Goal: Task Accomplishment & Management: Complete application form

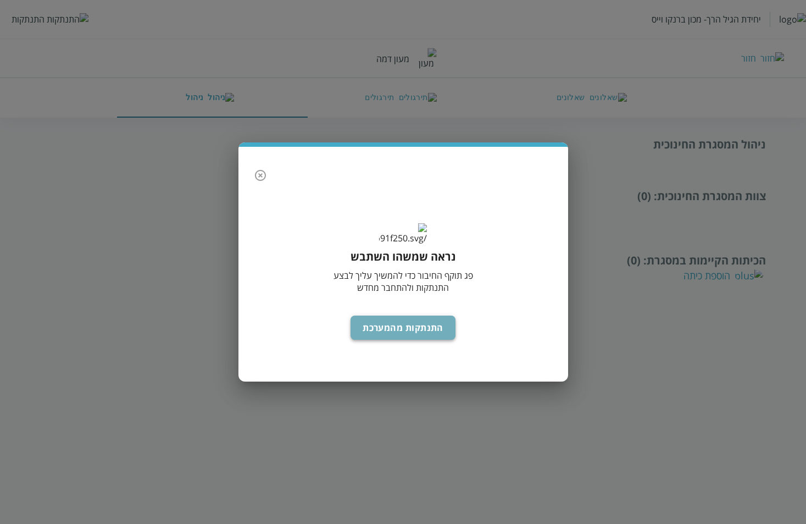
click at [414, 335] on button "התנתקות מהמערכת" at bounding box center [402, 327] width 105 height 24
click at [414, 282] on div "הכיתות הקיימות במסגרת : (0) הוספת כיתה" at bounding box center [402, 268] width 725 height 30
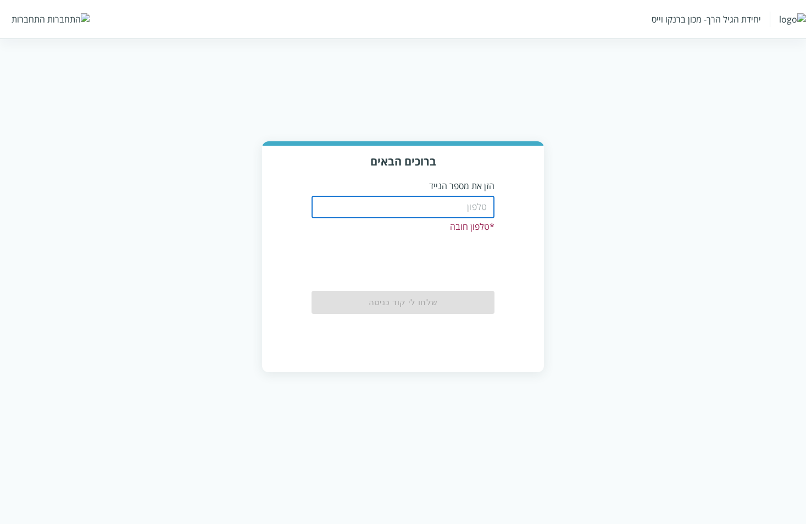
paste input "0526999991"
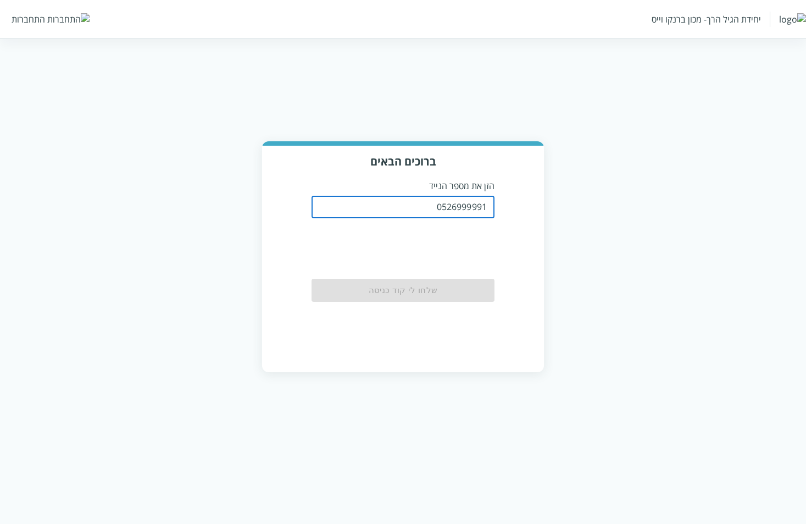
type input "0526999991"
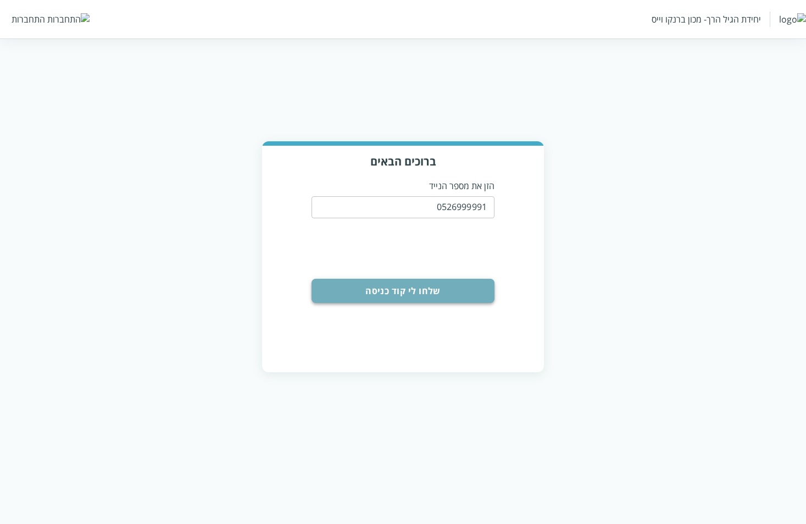
click at [430, 284] on button "שלחו לי קוד כניסה" at bounding box center [402, 291] width 183 height 24
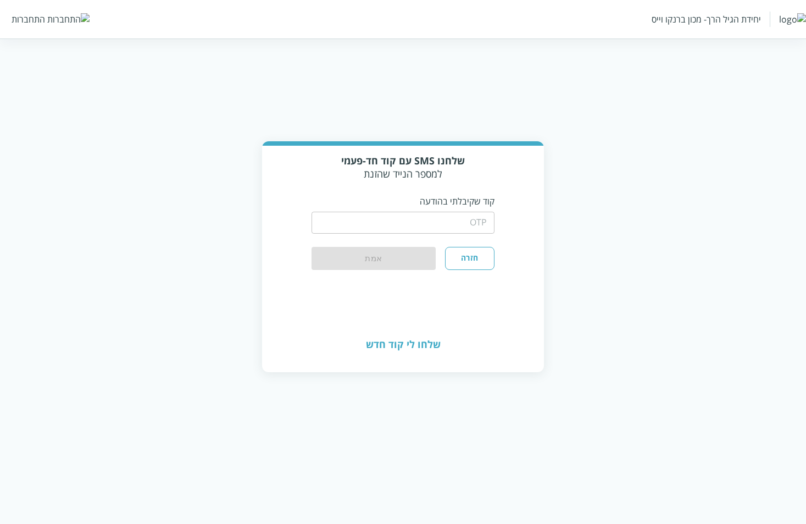
click at [409, 216] on input "string" at bounding box center [402, 222] width 183 height 22
type input "1234"
click at [393, 249] on button "אמת" at bounding box center [373, 259] width 124 height 24
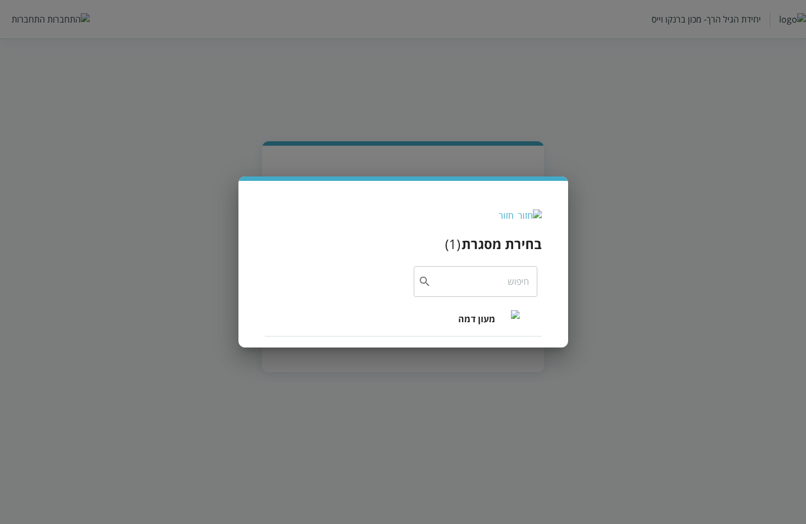
click at [480, 312] on span "מעון דמה" at bounding box center [476, 318] width 37 height 13
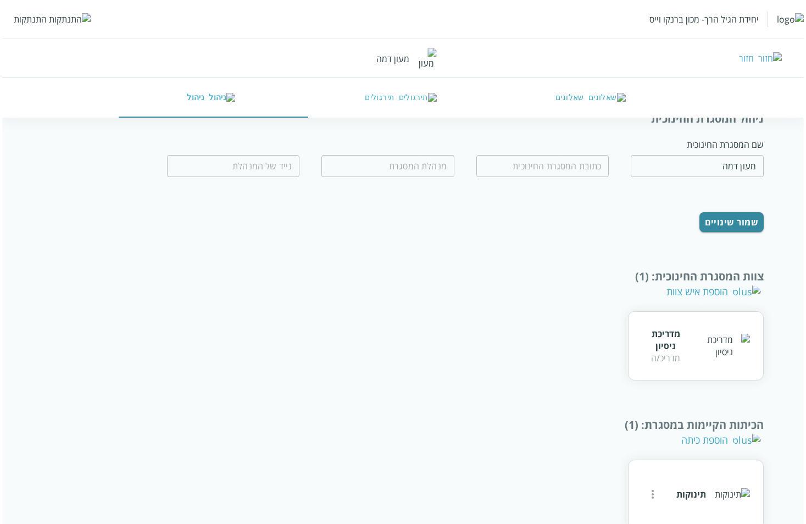
scroll to position [39, 0]
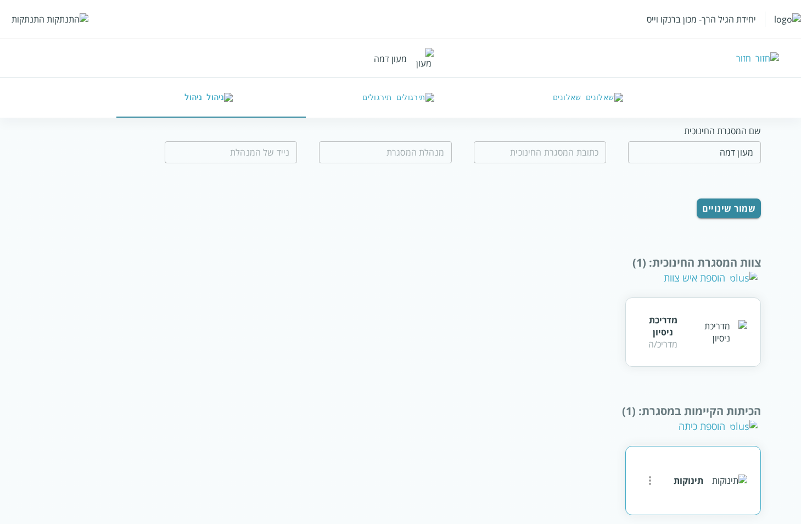
click at [655, 474] on icon "more" at bounding box center [650, 480] width 13 height 13
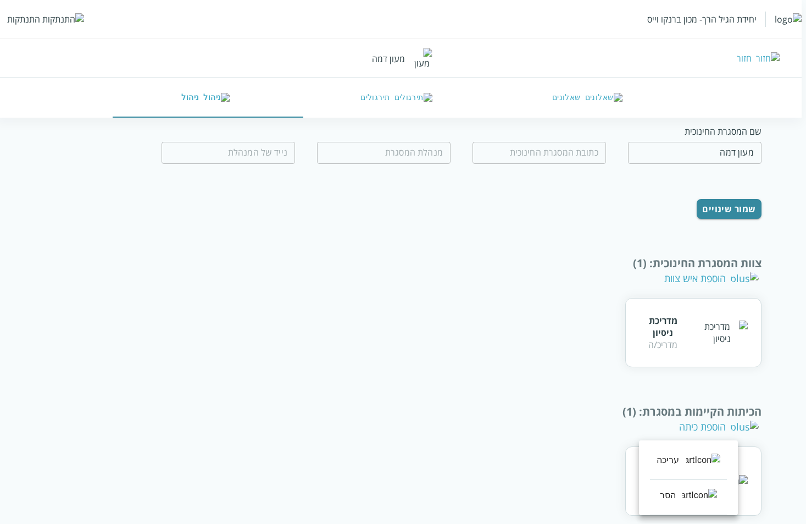
click at [680, 459] on div "עריכה" at bounding box center [667, 459] width 23 height 13
type input "תינוקות"
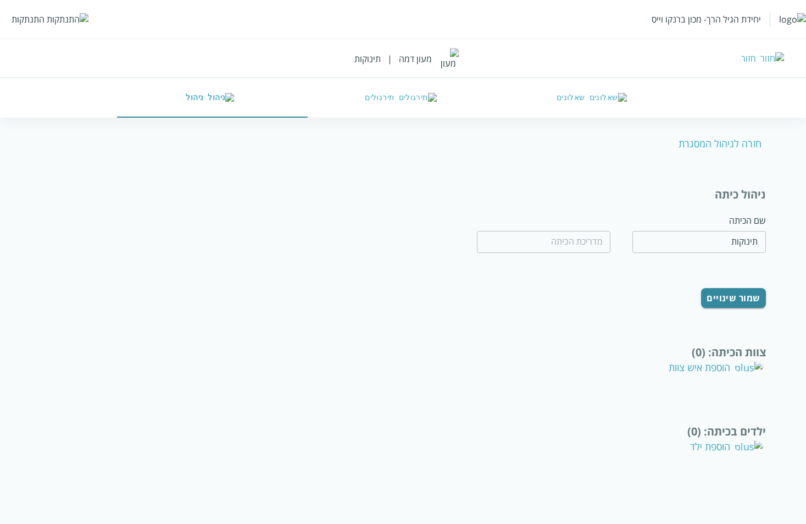
click at [721, 360] on div "הוספת איש צוות" at bounding box center [716, 366] width 94 height 13
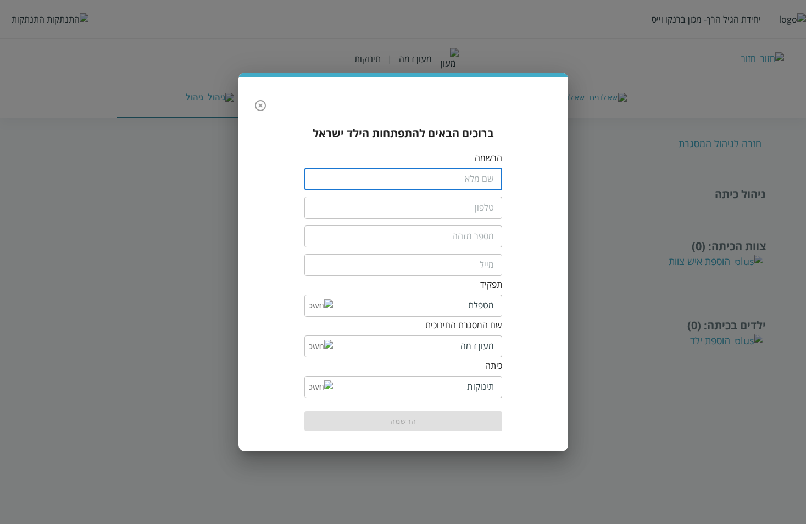
click at [452, 181] on input "fullName" at bounding box center [403, 179] width 198 height 22
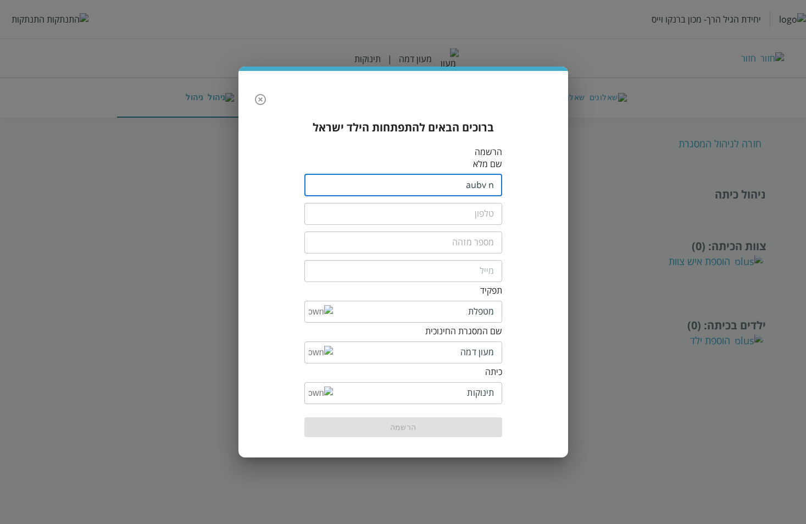
type input "aubv n"
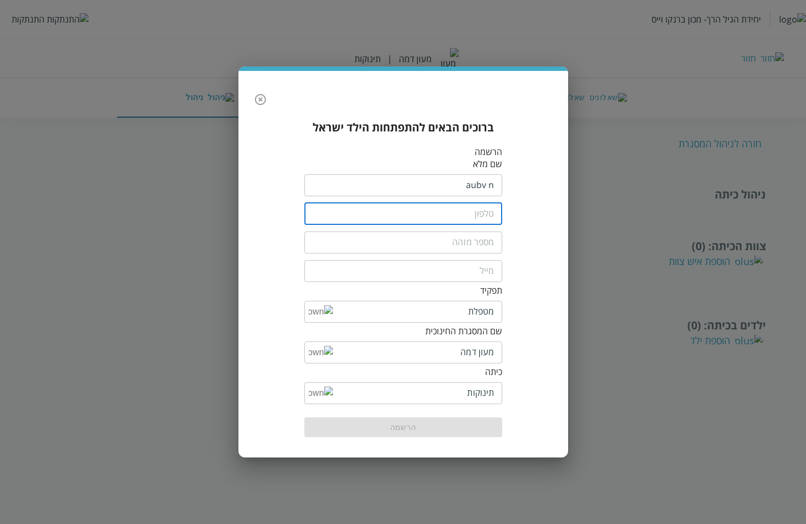
drag, startPoint x: 489, startPoint y: 221, endPoint x: 502, endPoint y: 224, distance: 13.1
click at [492, 221] on input "tel" at bounding box center [403, 214] width 198 height 22
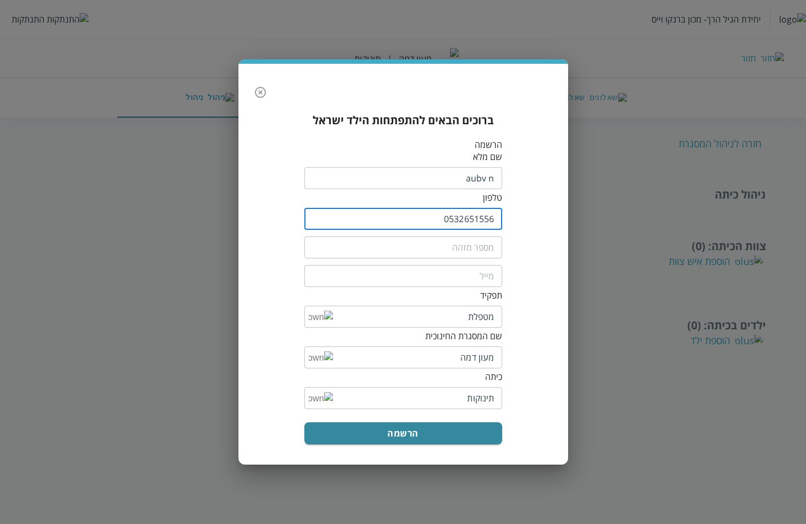
type input "0532651556"
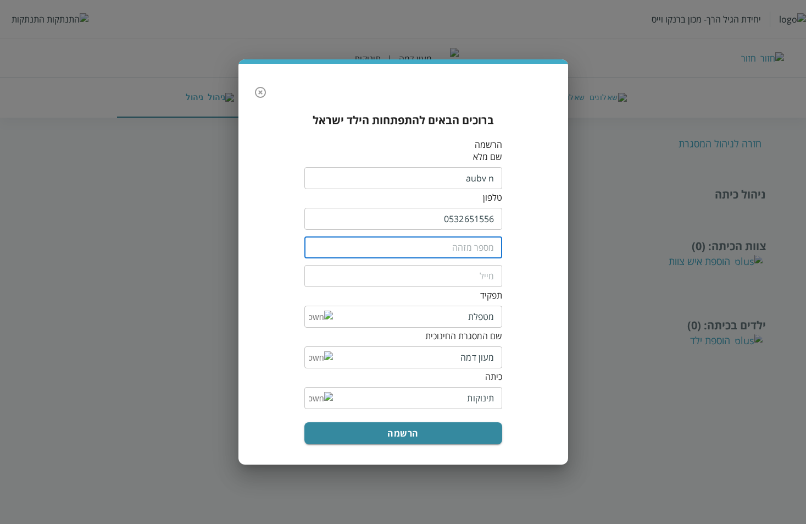
click at [471, 248] on input "text" at bounding box center [403, 247] width 198 height 22
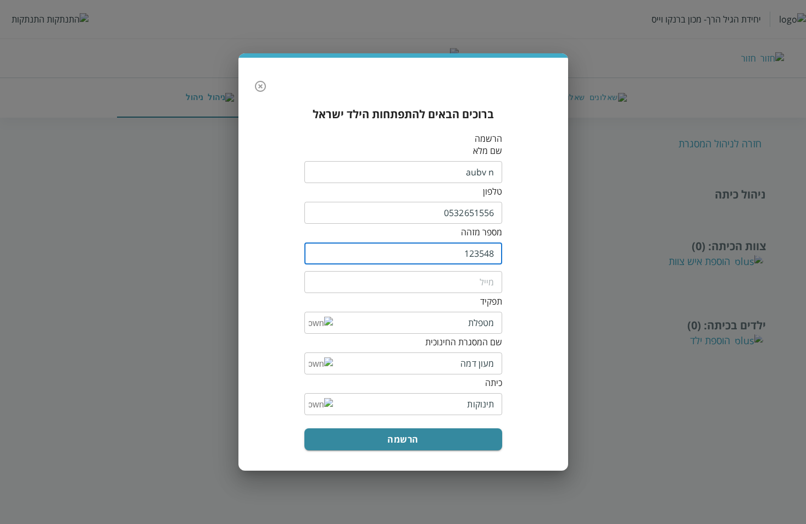
type input "123548"
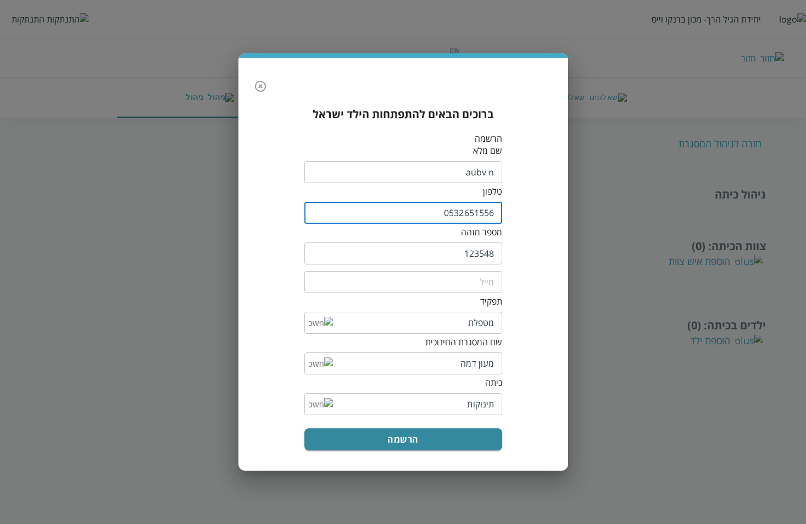
click at [470, 215] on input "0532651556" at bounding box center [403, 213] width 198 height 22
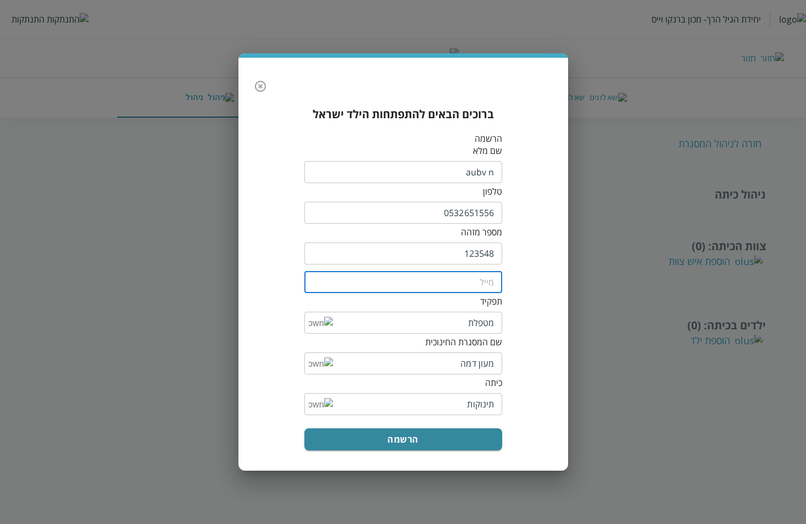
click at [466, 277] on input "email" at bounding box center [403, 282] width 198 height 22
paste input "0532651556"
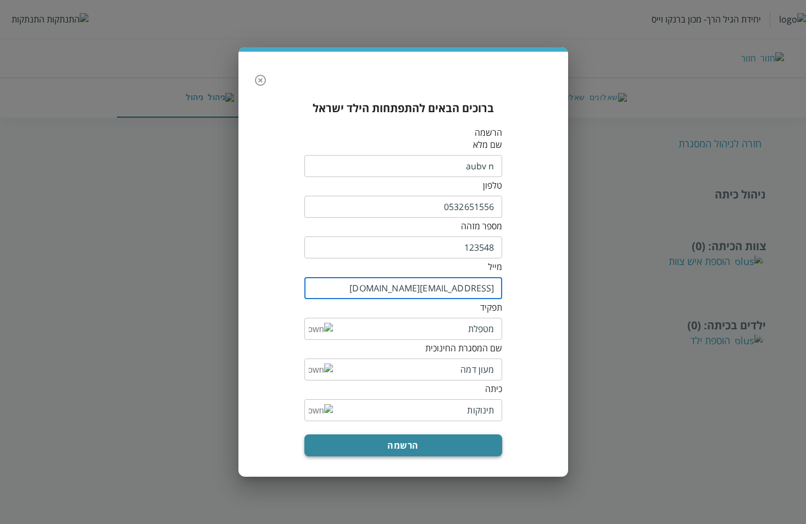
type input "0532651556@yopmail.com"
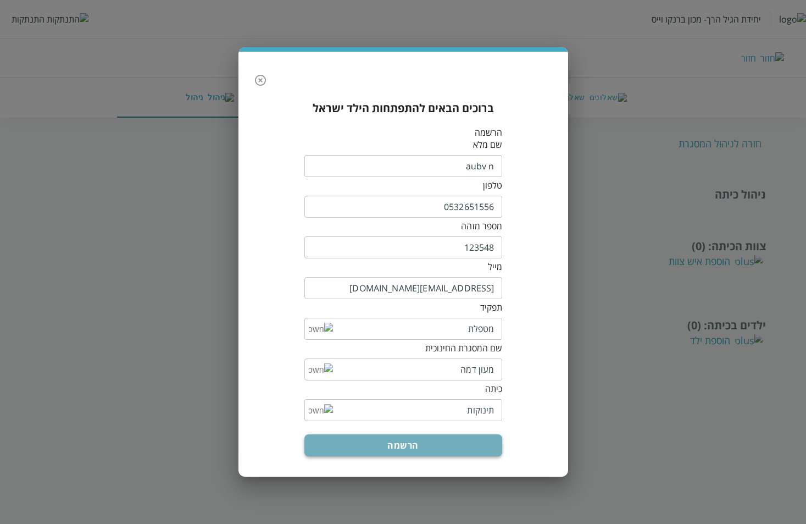
click at [391, 434] on button "הרשמה" at bounding box center [403, 445] width 198 height 22
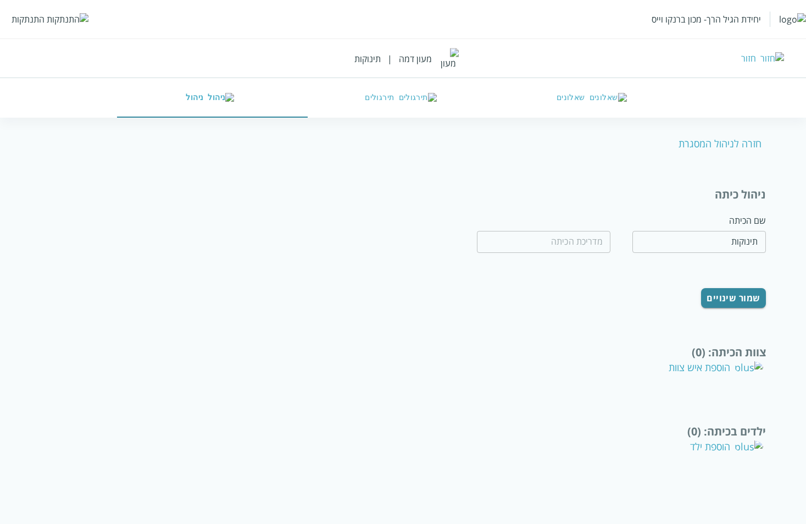
click at [732, 439] on div "הוספת ילד" at bounding box center [726, 445] width 73 height 13
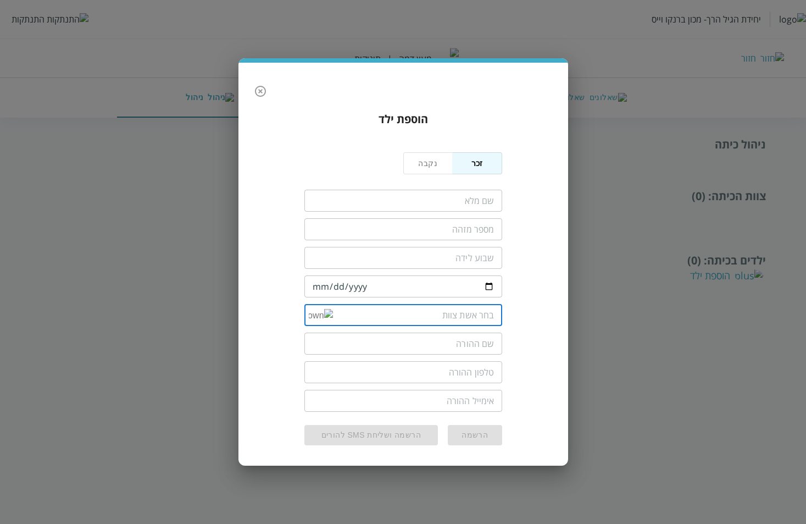
click at [333, 312] on input "list" at bounding box center [414, 315] width 162 height 22
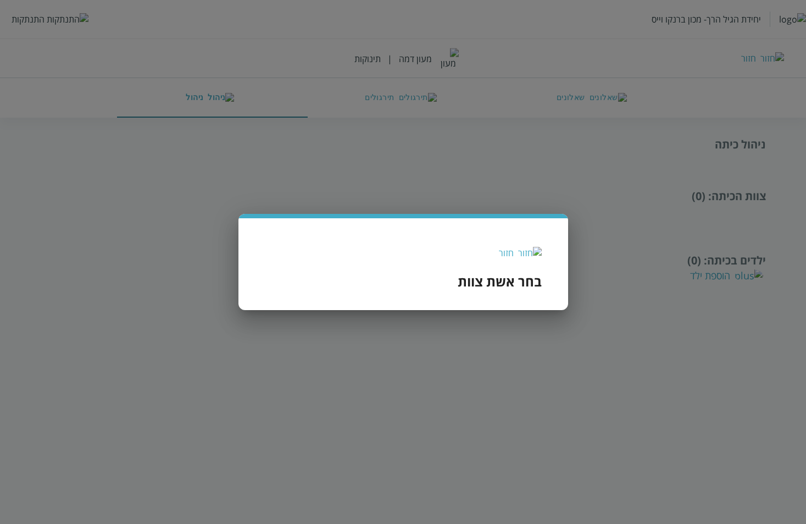
click at [514, 249] on div "חזור" at bounding box center [506, 253] width 15 height 12
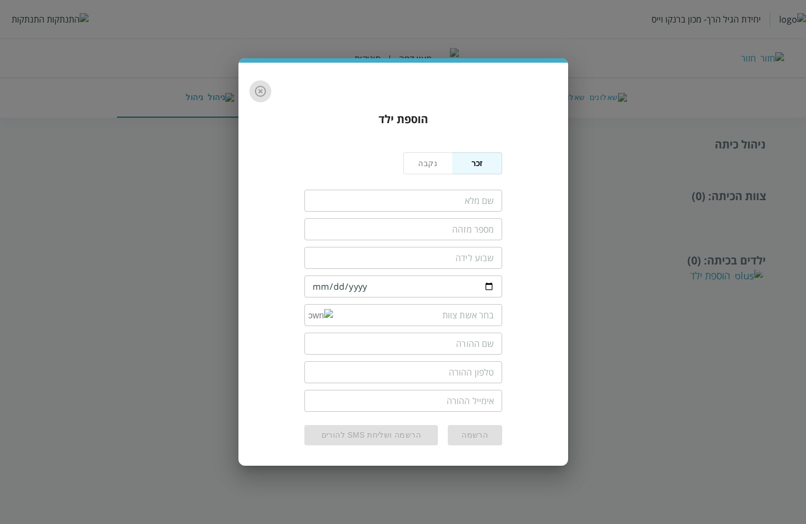
click at [255, 94] on icon "button" at bounding box center [260, 91] width 13 height 13
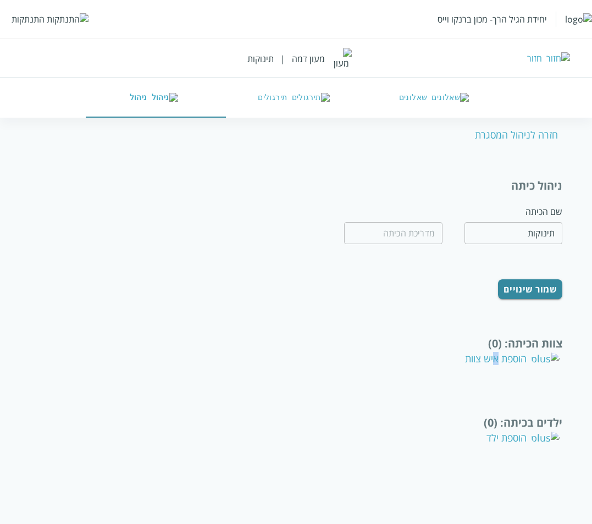
click at [519, 352] on div "הוספת איש צוות" at bounding box center [512, 358] width 94 height 13
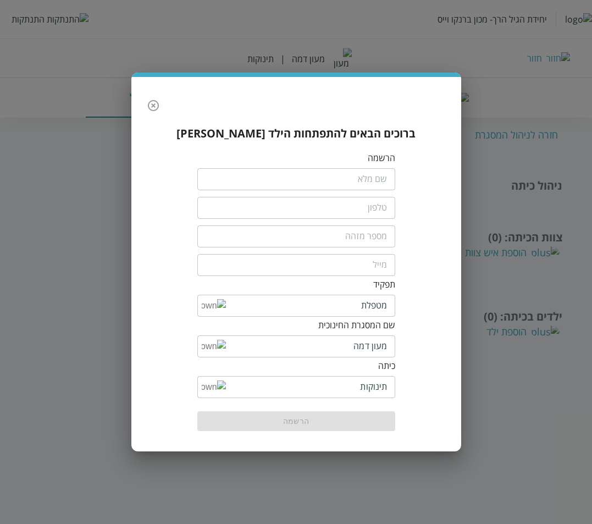
click at [372, 185] on input "fullName" at bounding box center [296, 179] width 198 height 22
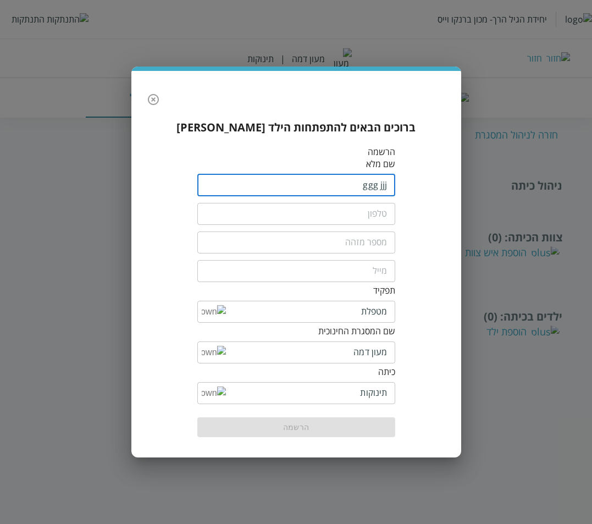
type input "ggg jjj"
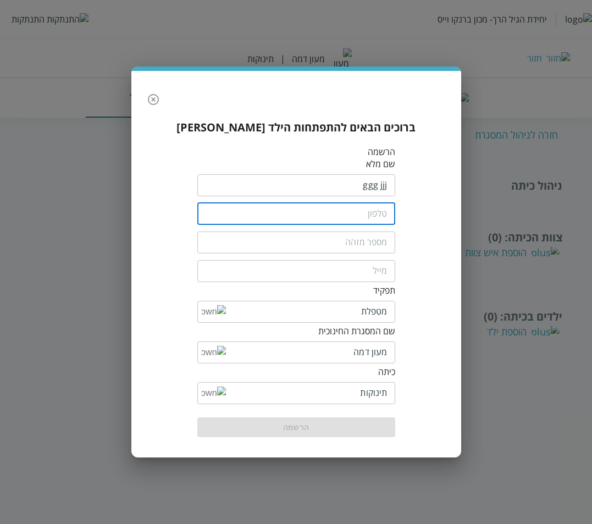
click at [376, 218] on input "tel" at bounding box center [296, 214] width 198 height 22
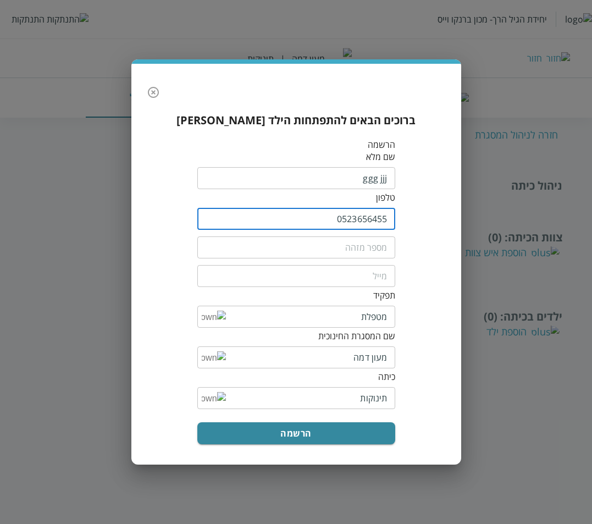
click at [376, 218] on input "0523656455" at bounding box center [296, 219] width 198 height 22
type input "0523656455"
click at [359, 279] on input "email" at bounding box center [296, 276] width 198 height 22
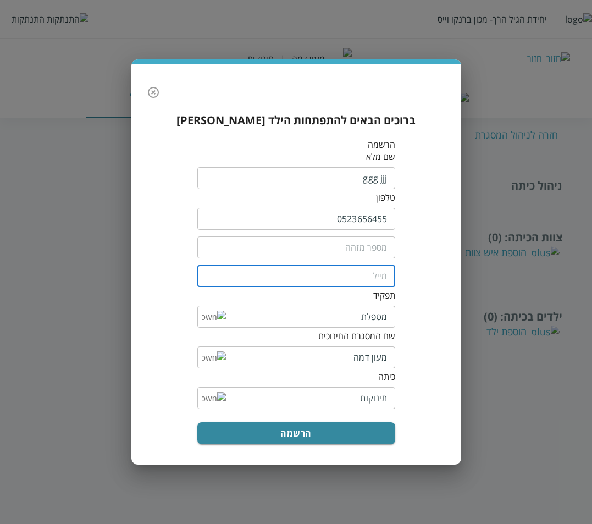
paste input "0523656455"
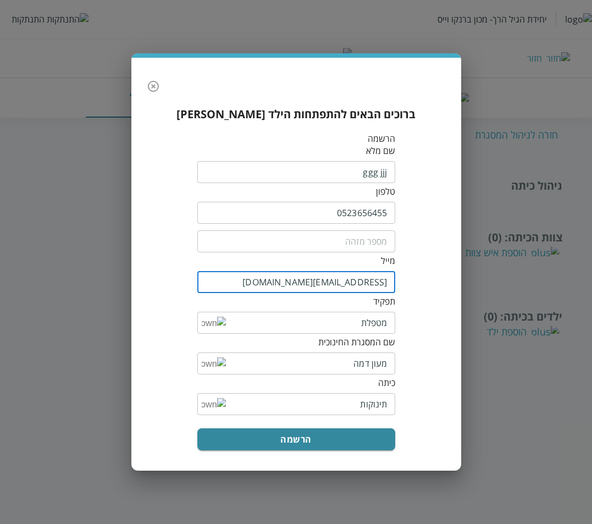
type input "[EMAIL_ADDRESS][DOMAIN_NAME]"
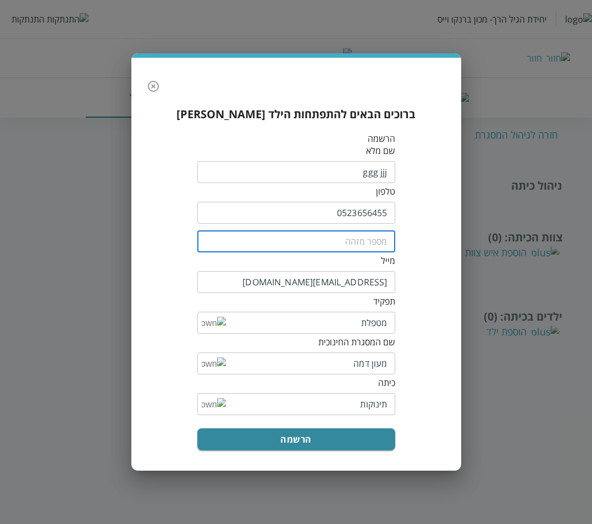
click at [370, 246] on input "text" at bounding box center [296, 241] width 198 height 22
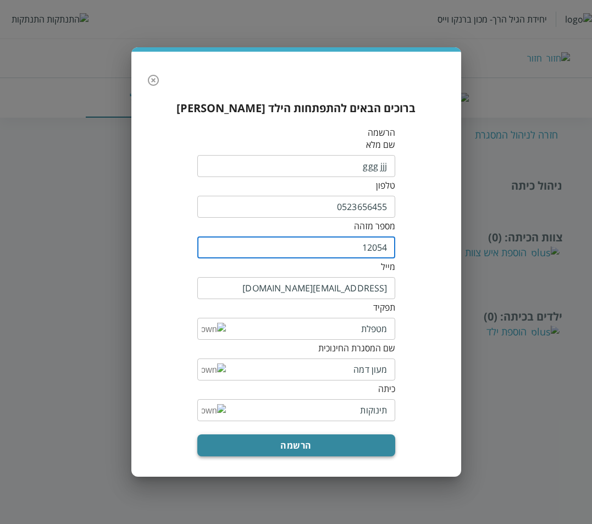
type input "12054"
click at [283, 437] on button "הרשמה" at bounding box center [296, 445] width 198 height 22
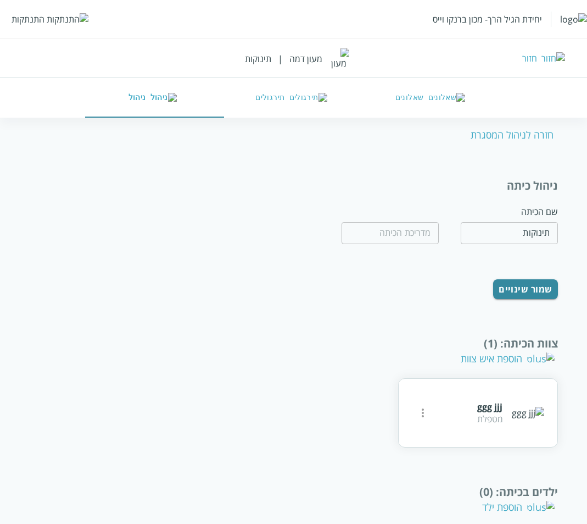
click at [534, 500] on div "הוספת ילד" at bounding box center [518, 506] width 73 height 13
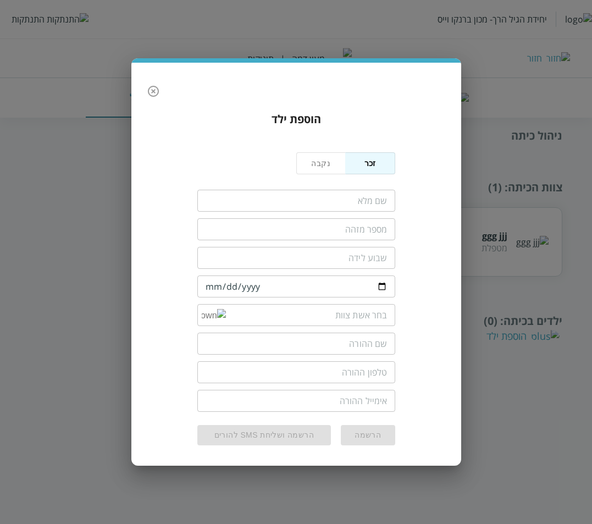
click at [366, 201] on input "fullName" at bounding box center [296, 201] width 198 height 22
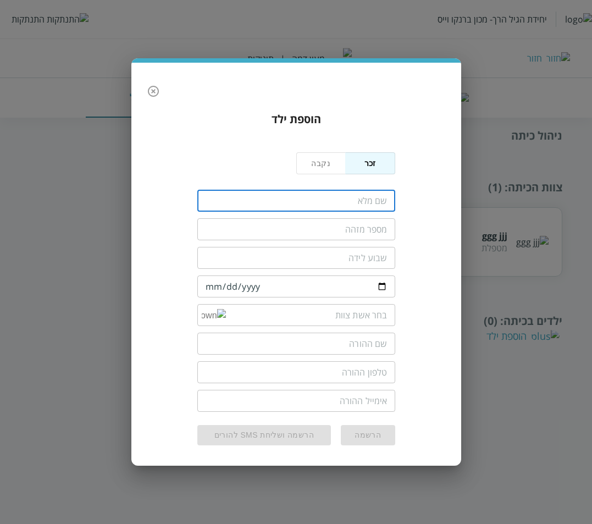
type input "[PERSON_NAME]"
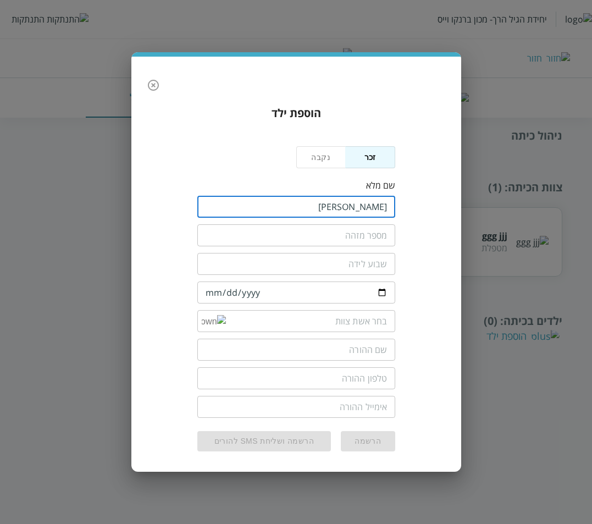
click at [366, 232] on input "text" at bounding box center [296, 235] width 198 height 22
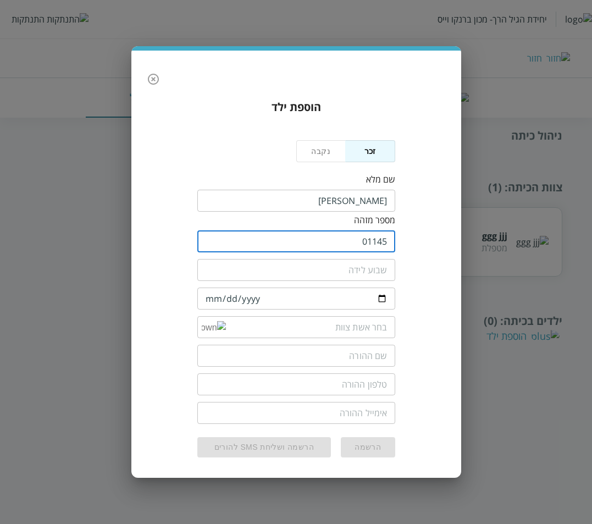
type input "01145"
click at [208, 294] on input "date" at bounding box center [296, 298] width 198 height 22
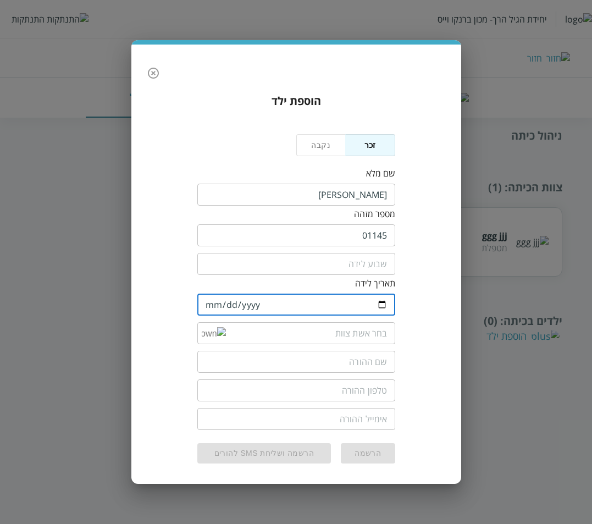
type input "[DATE]"
click at [203, 327] on img at bounding box center [214, 333] width 24 height 13
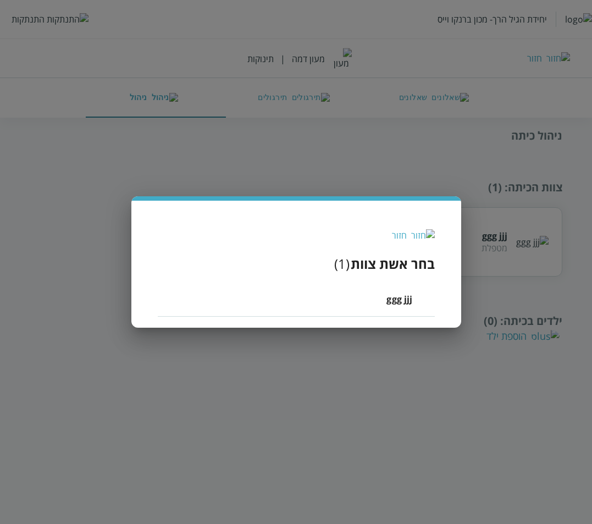
click at [376, 305] on li "ggg jjj" at bounding box center [296, 298] width 277 height 35
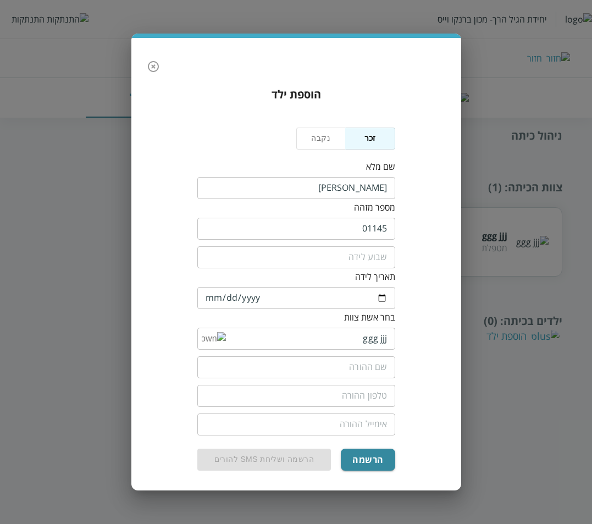
click at [355, 363] on input "text" at bounding box center [296, 367] width 198 height 22
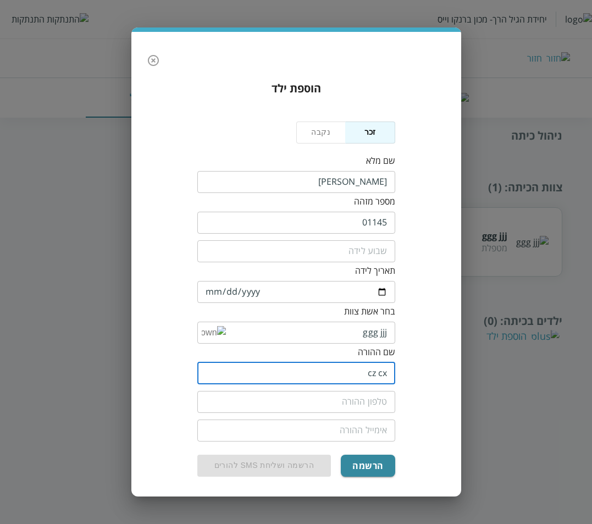
type input "cz cx"
click at [366, 398] on input "tel" at bounding box center [296, 402] width 198 height 22
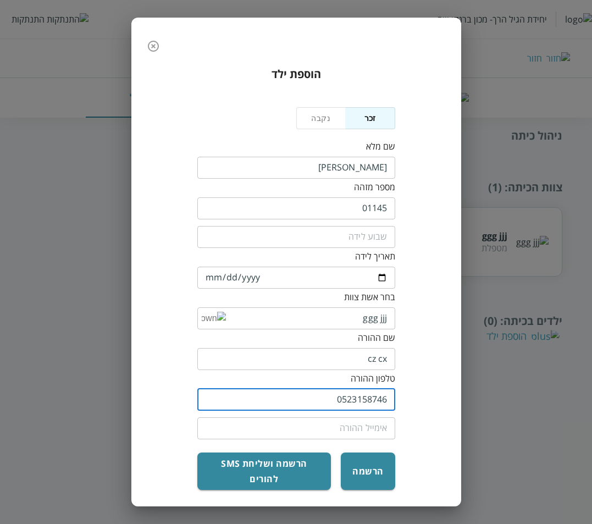
click at [381, 405] on input "0523158746" at bounding box center [296, 399] width 198 height 22
type input "0523158746"
click at [363, 431] on input "email" at bounding box center [296, 428] width 198 height 22
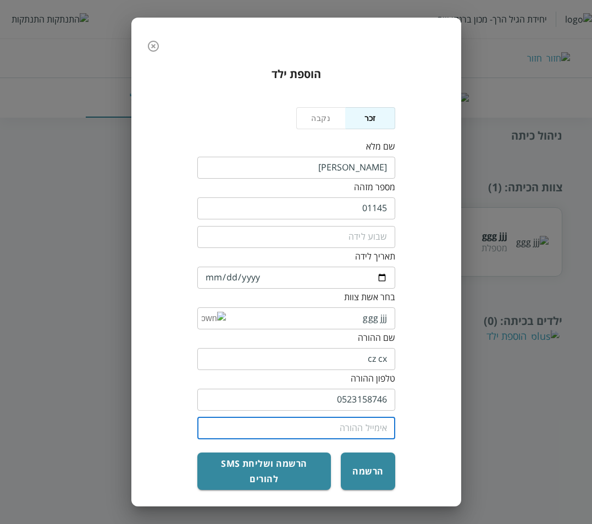
paste input "0523158746"
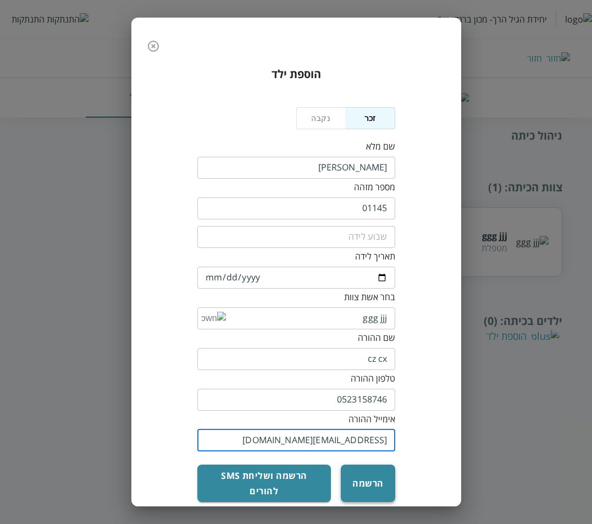
type input "[EMAIL_ADDRESS][DOMAIN_NAME]"
click at [366, 467] on button "הרשמה" at bounding box center [368, 482] width 54 height 37
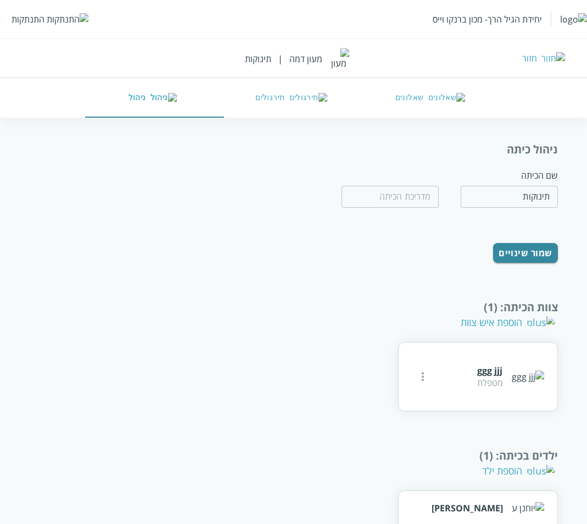
scroll to position [79, 0]
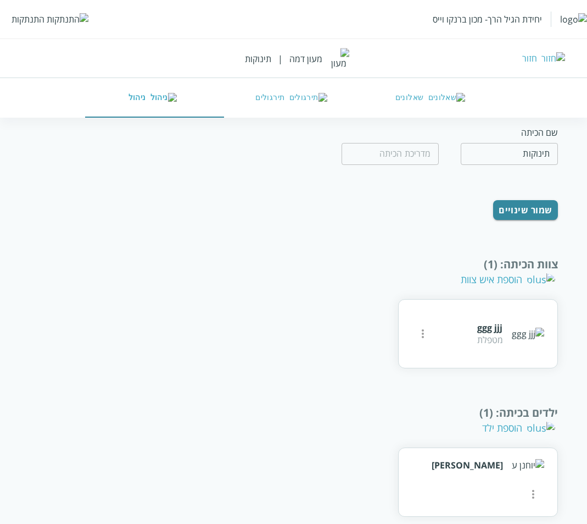
click at [418, 110] on button "שאלונים" at bounding box center [432, 98] width 139 height 40
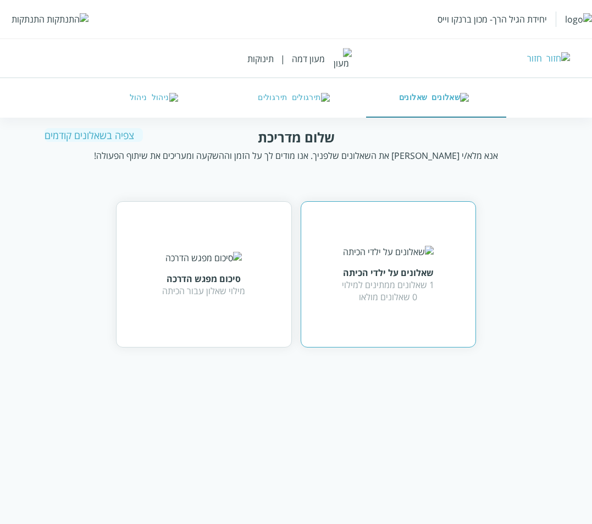
click at [370, 254] on div "שאלונים על ילדי הכיתה 1 שאלונים ממתינים למילוי 0 שאלונים מולאו" at bounding box center [388, 274] width 92 height 57
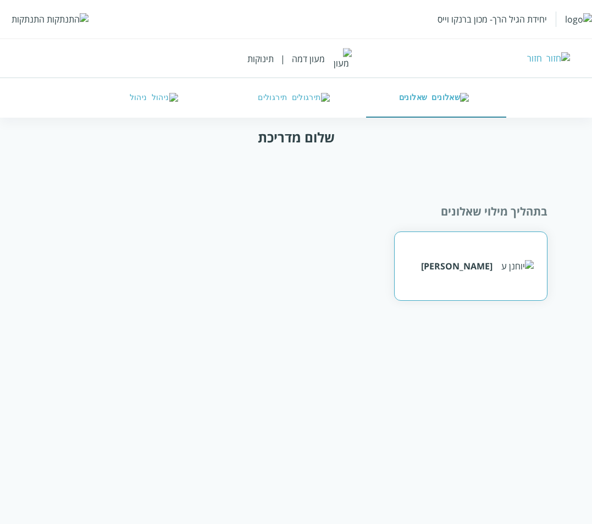
click at [460, 258] on div "[PERSON_NAME]" at bounding box center [470, 265] width 153 height 69
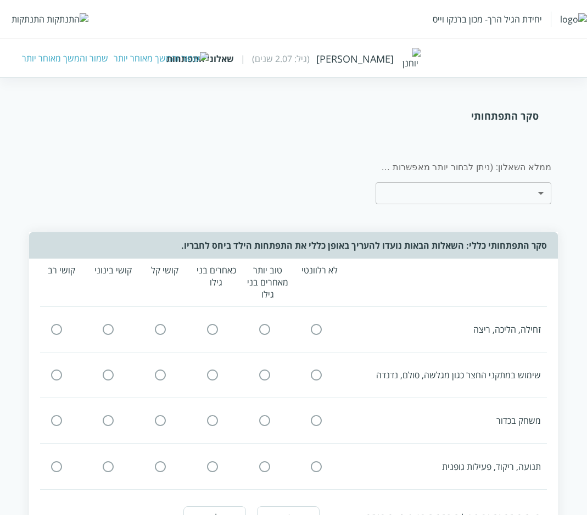
click at [70, 59] on div "שמור והמשך מאוחר יותר" at bounding box center [65, 58] width 86 height 12
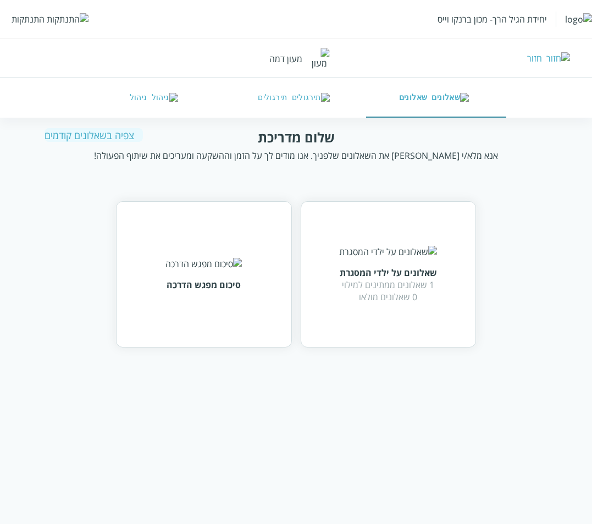
drag, startPoint x: 132, startPoint y: 94, endPoint x: 141, endPoint y: 98, distance: 9.1
click at [133, 94] on button "ניהול" at bounding box center [156, 98] width 140 height 40
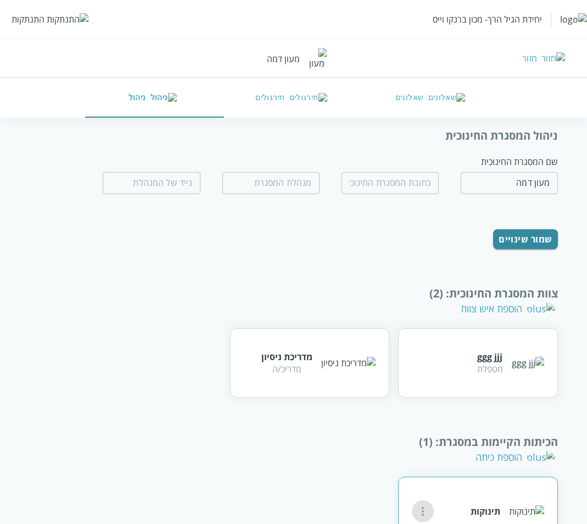
click at [424, 504] on icon "more" at bounding box center [422, 510] width 13 height 13
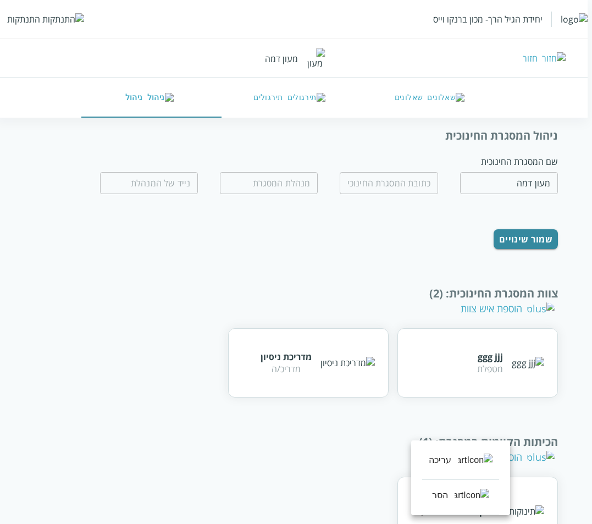
click at [452, 464] on div "עריכה" at bounding box center [439, 459] width 23 height 13
type input "תינוקות"
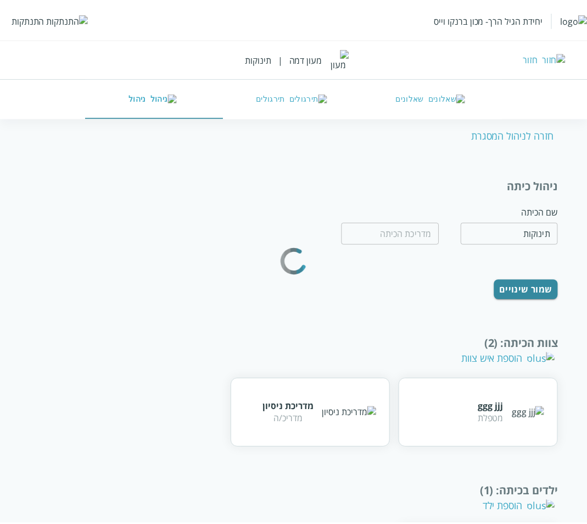
scroll to position [79, 0]
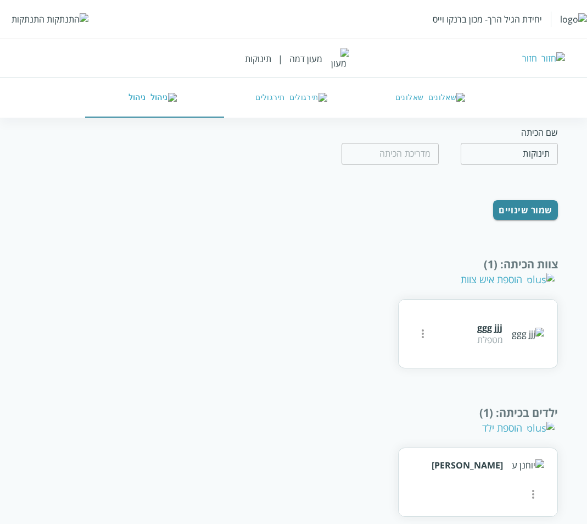
click at [513, 421] on div "הוספת ילד" at bounding box center [518, 427] width 73 height 13
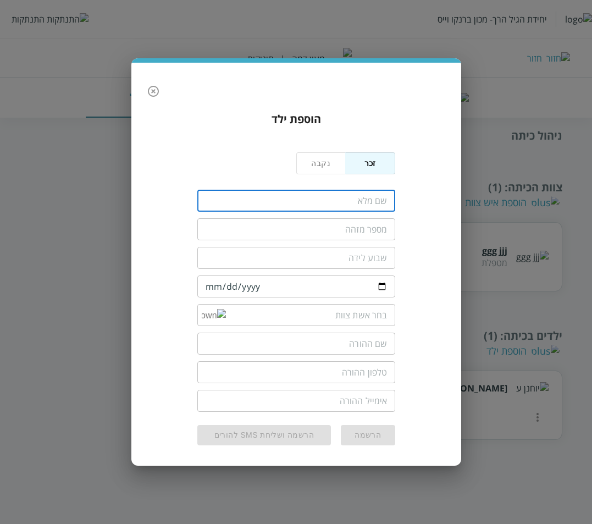
click at [346, 203] on input "fullName" at bounding box center [296, 201] width 198 height 22
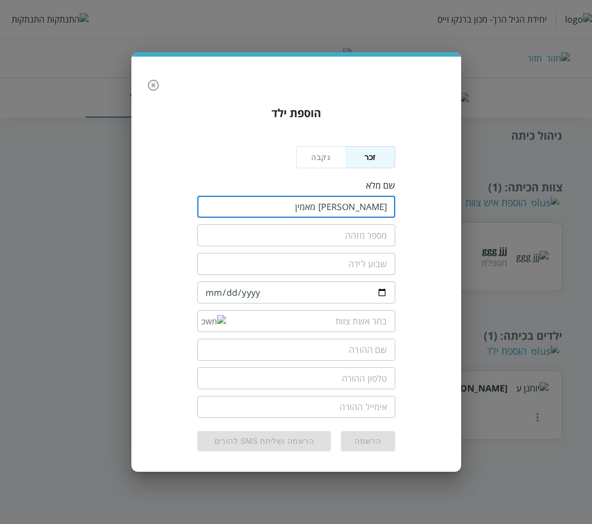
type input "[PERSON_NAME] מאמין"
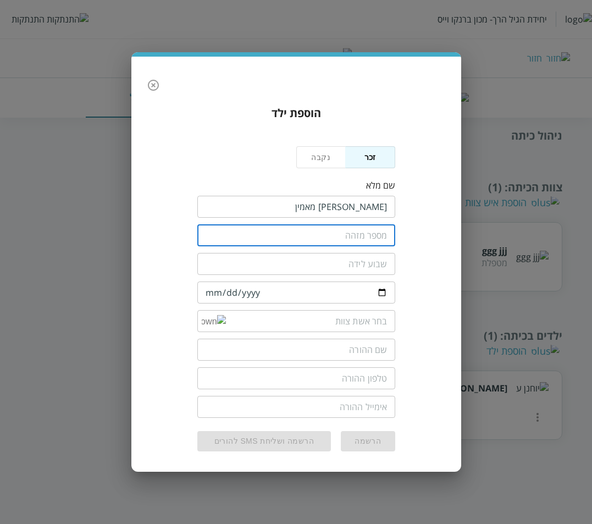
click at [366, 239] on input "text" at bounding box center [296, 235] width 198 height 22
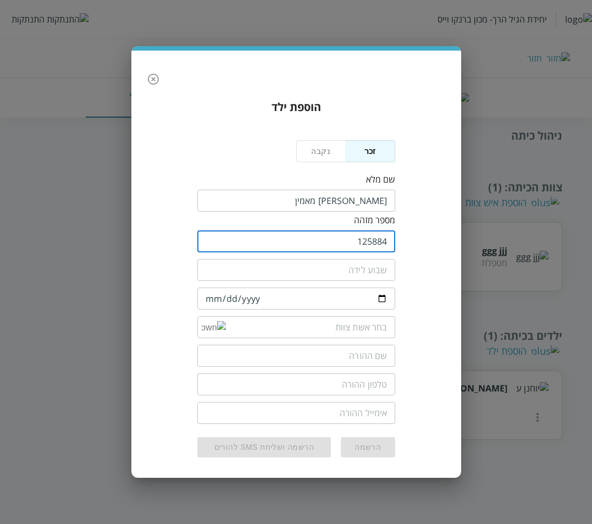
type input "125884"
click at [211, 296] on input "date" at bounding box center [296, 298] width 198 height 22
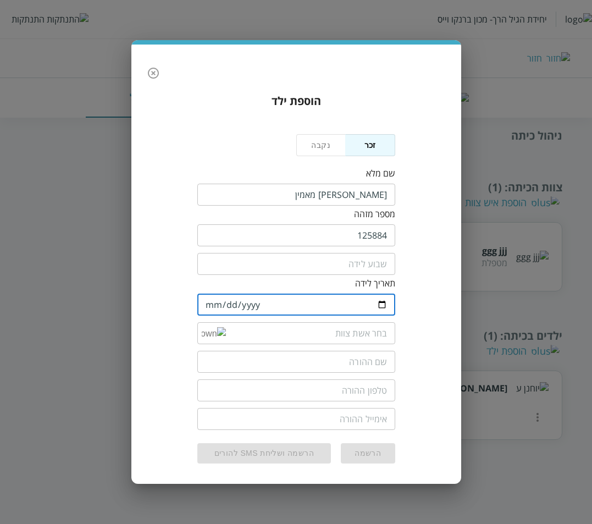
type input "[DATE]"
click at [205, 332] on div "​" at bounding box center [296, 333] width 198 height 22
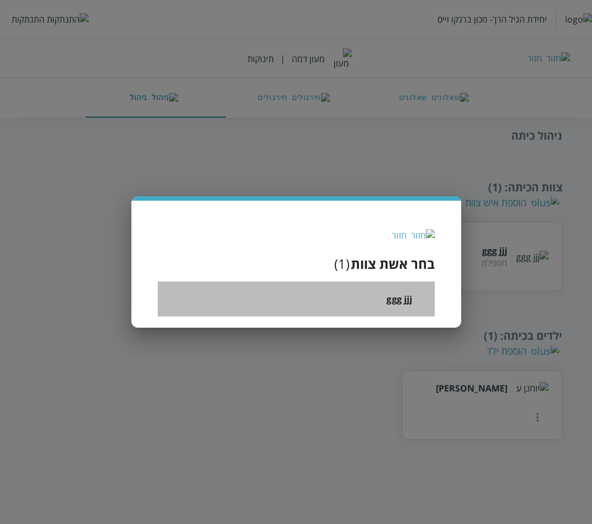
click at [379, 296] on li "ggg jjj" at bounding box center [296, 298] width 277 height 35
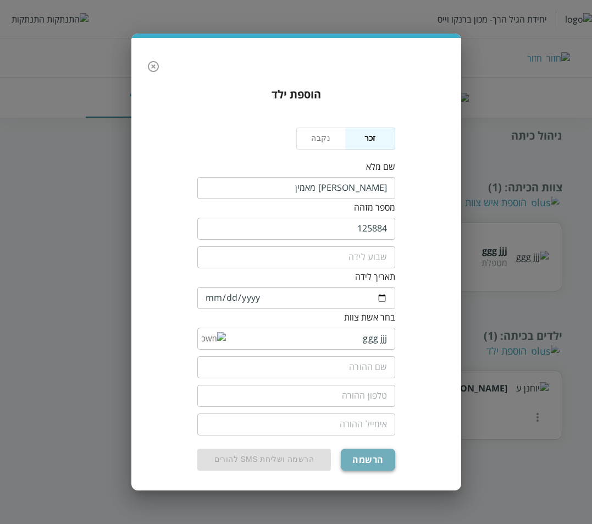
click at [376, 455] on button "הרשמה" at bounding box center [368, 459] width 54 height 22
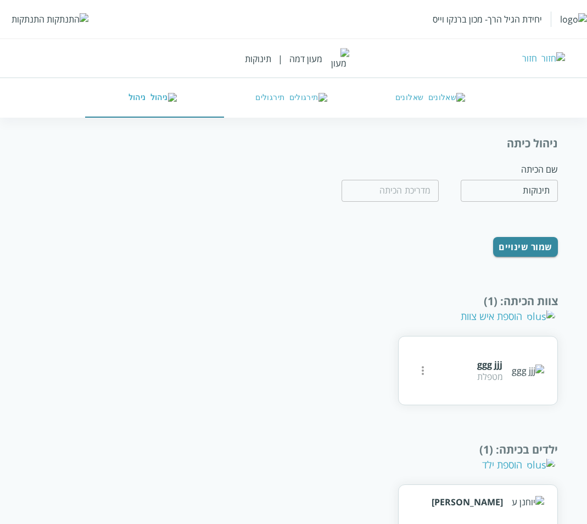
scroll to position [79, 0]
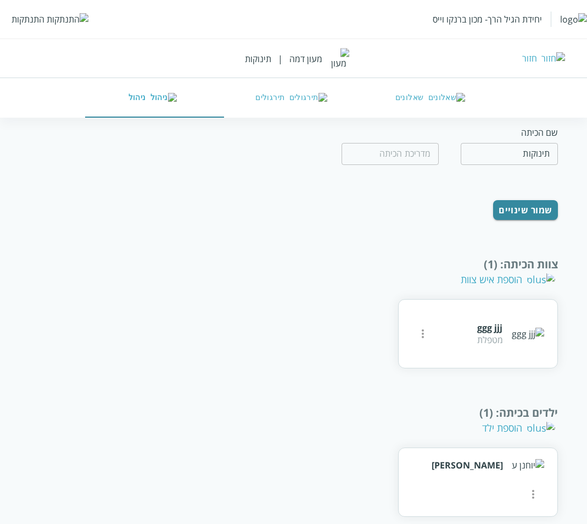
click at [532, 421] on div "הוספת ילד" at bounding box center [518, 427] width 73 height 13
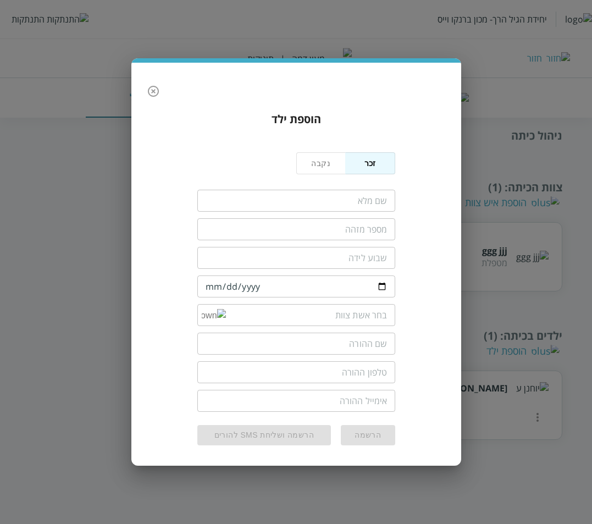
click at [355, 202] on input "fullName" at bounding box center [296, 201] width 198 height 22
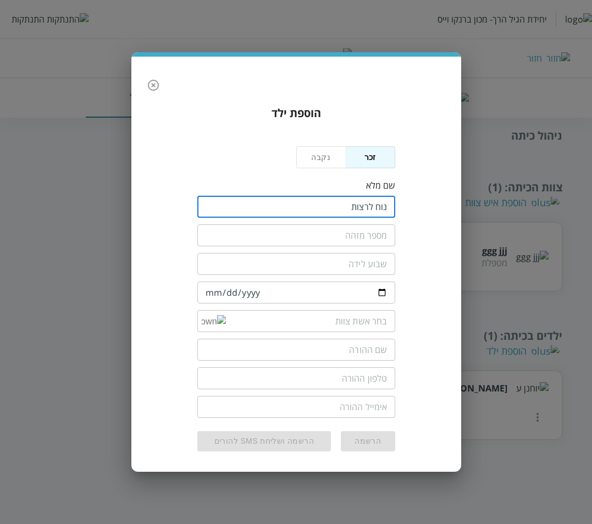
type input "נוח לרצות"
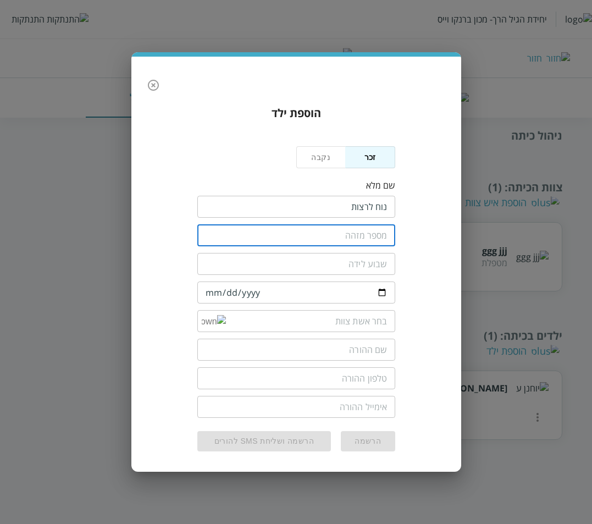
click at [367, 231] on input "text" at bounding box center [296, 235] width 198 height 22
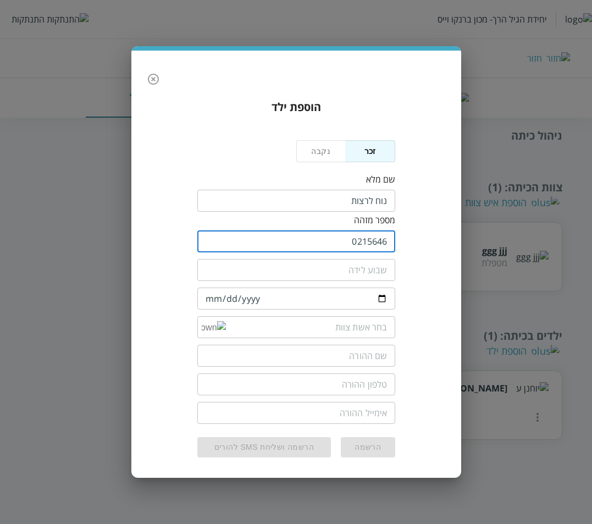
type input "0215646"
click at [207, 291] on input "date" at bounding box center [296, 298] width 198 height 22
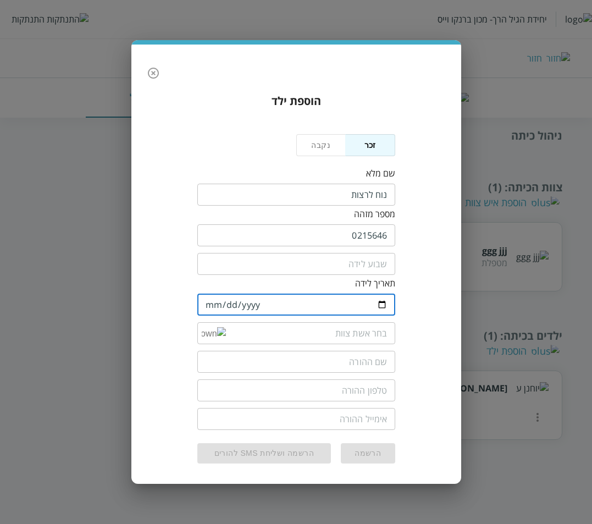
type input "[DATE]"
click at [207, 328] on img at bounding box center [214, 333] width 24 height 13
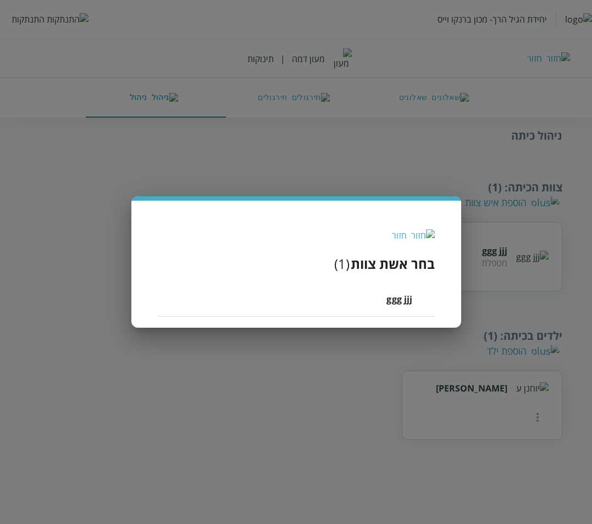
click at [403, 300] on span "ggg jjj" at bounding box center [399, 298] width 26 height 13
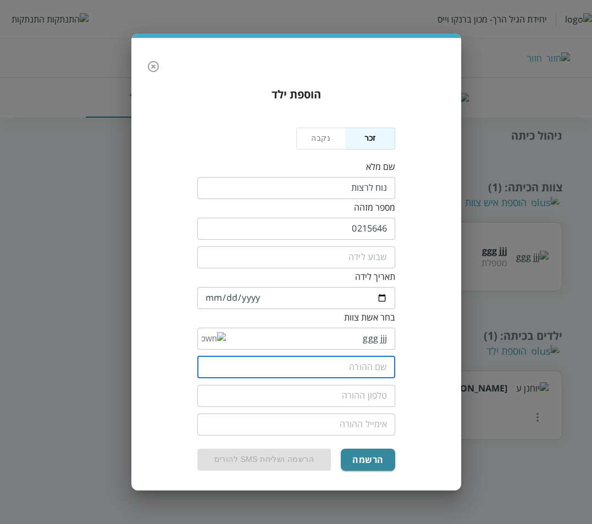
click at [265, 359] on input "text" at bounding box center [296, 367] width 198 height 22
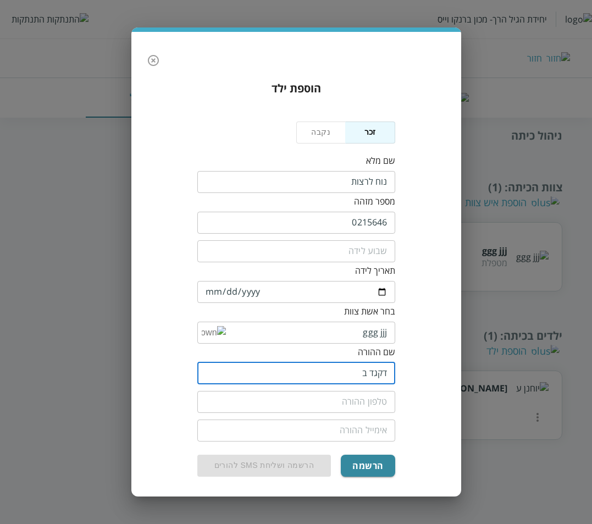
type input "דקגד ב"
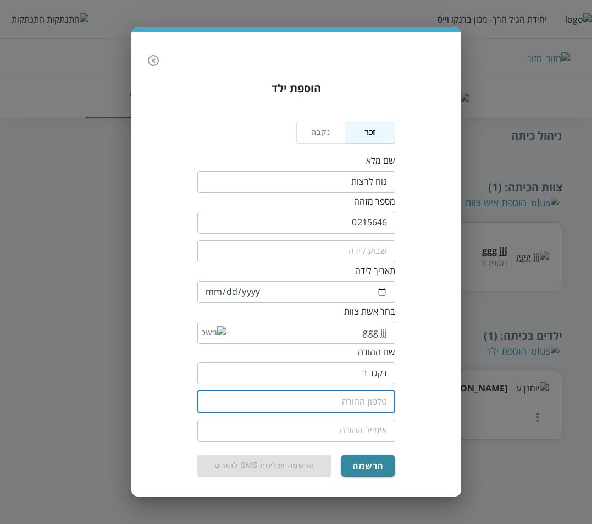
click at [378, 395] on input "tel" at bounding box center [296, 402] width 198 height 22
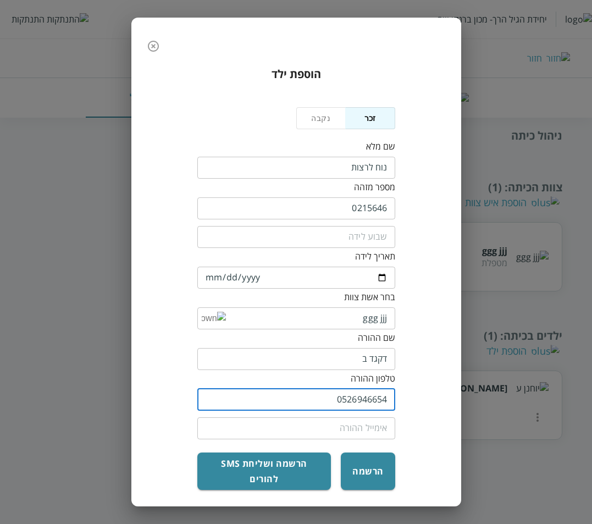
click at [369, 399] on input "0526946654" at bounding box center [296, 399] width 198 height 22
type input "0526946654"
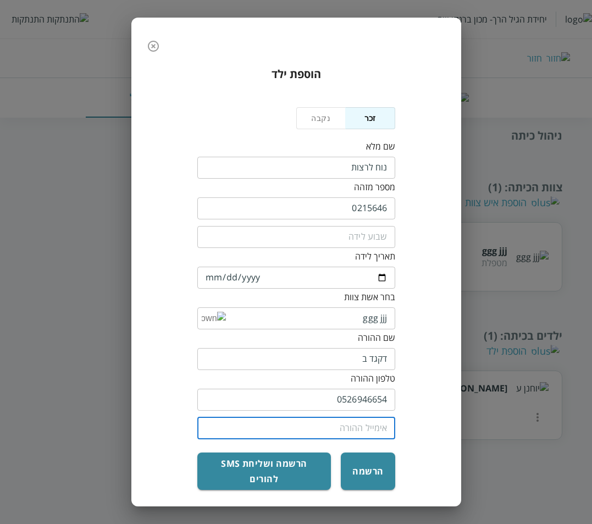
click at [362, 428] on input "email" at bounding box center [296, 428] width 198 height 22
paste input "0526946654"
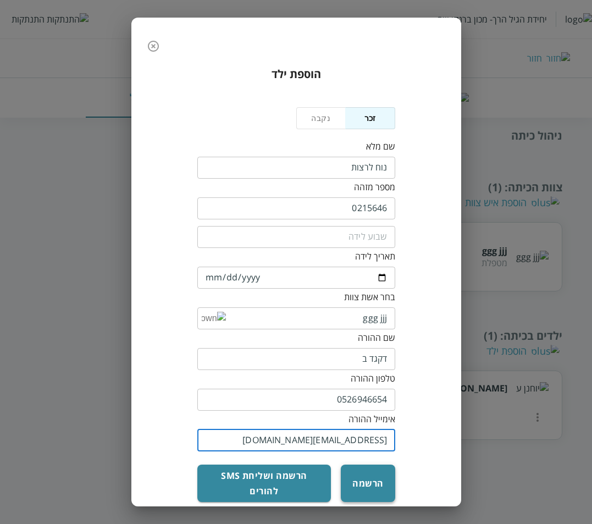
type input "[EMAIL_ADDRESS][DOMAIN_NAME]"
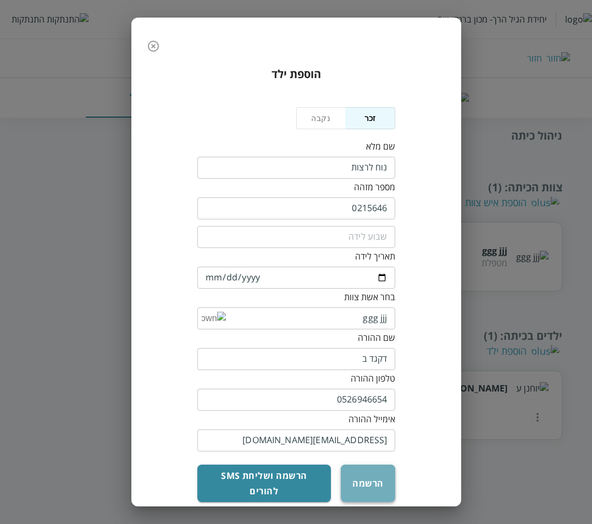
click at [365, 476] on button "הרשמה" at bounding box center [368, 482] width 54 height 37
